Goal: Register for event/course

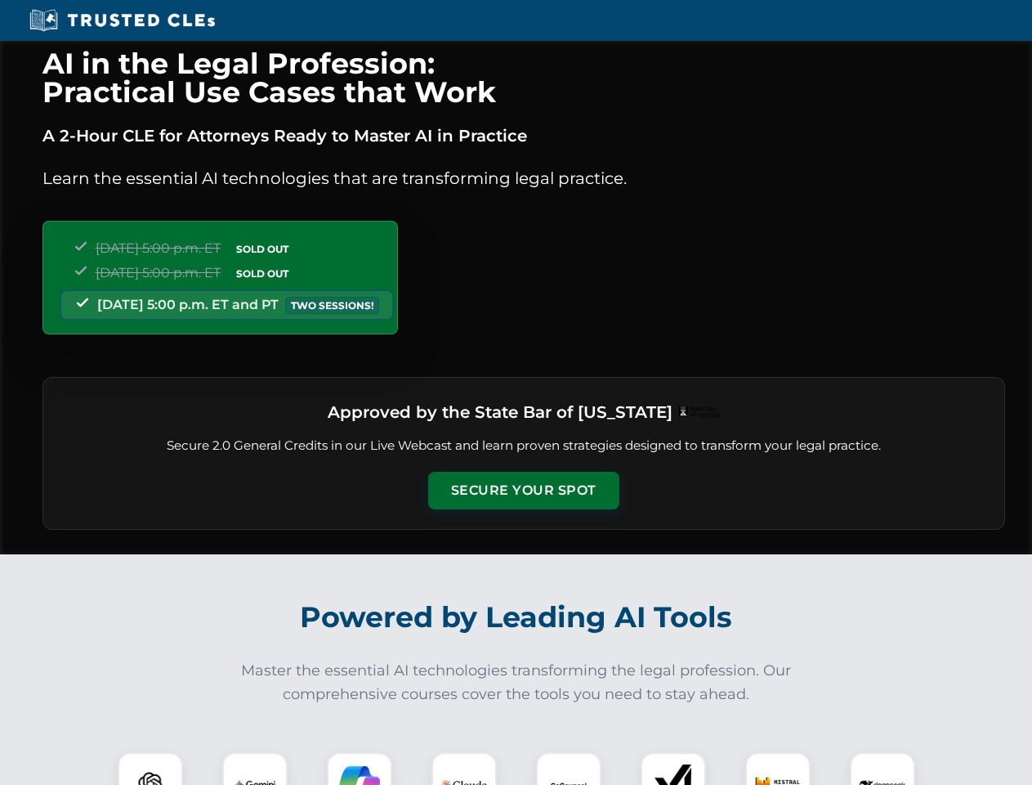
click at [523, 490] on button "Secure Your Spot" at bounding box center [523, 491] width 191 height 38
click at [150, 768] on img at bounding box center [150, 784] width 47 height 47
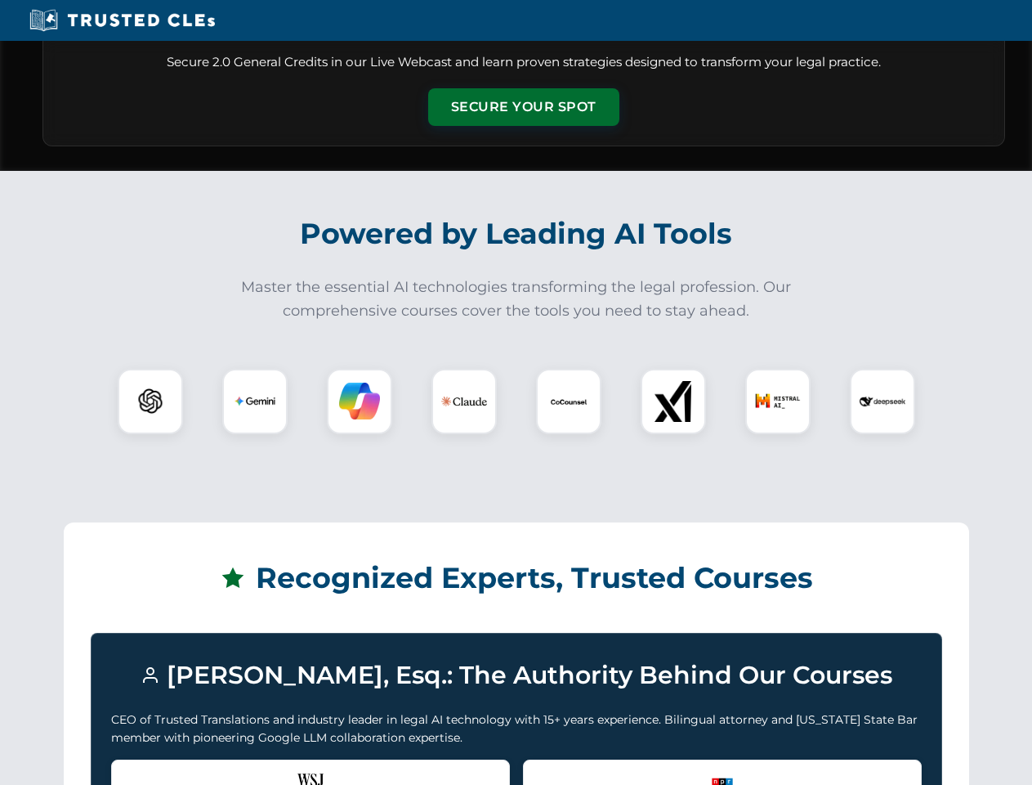
click at [255, 768] on div "Recognized by the WSJ [PERSON_NAME] was featured for his expertise in AI legal …" at bounding box center [310, 791] width 399 height 65
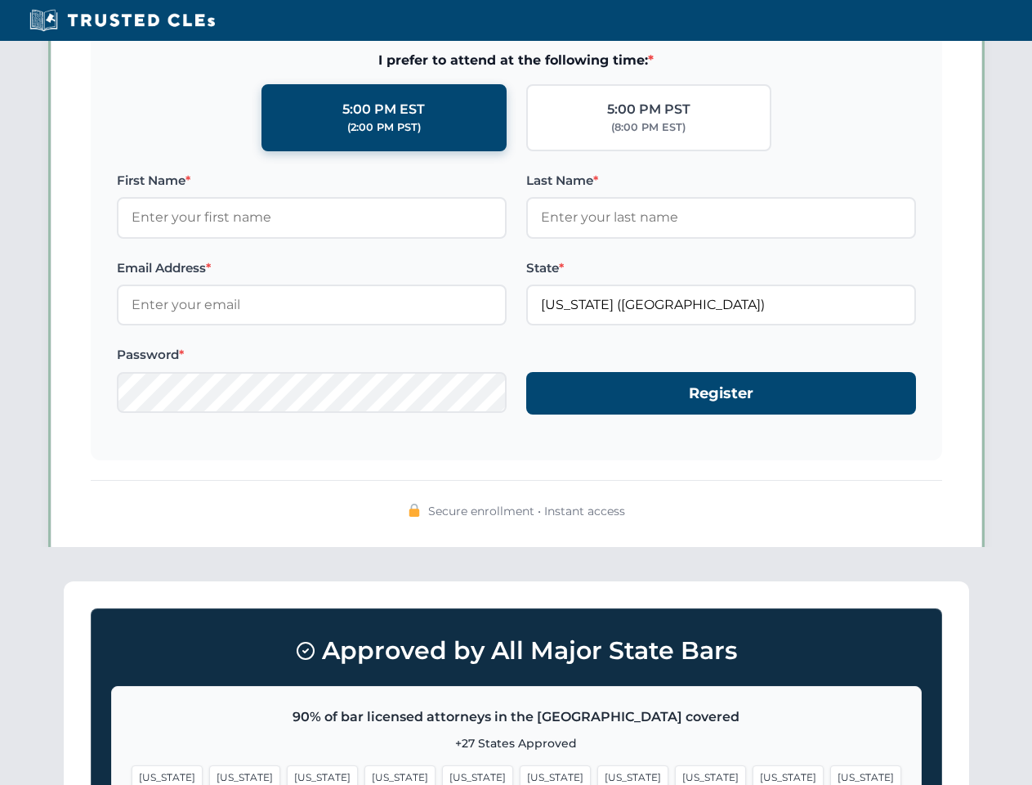
click at [597, 768] on span "[US_STATE]" at bounding box center [632, 777] width 71 height 24
click at [753, 768] on span "[US_STATE]" at bounding box center [788, 777] width 71 height 24
